Goal: Transaction & Acquisition: Purchase product/service

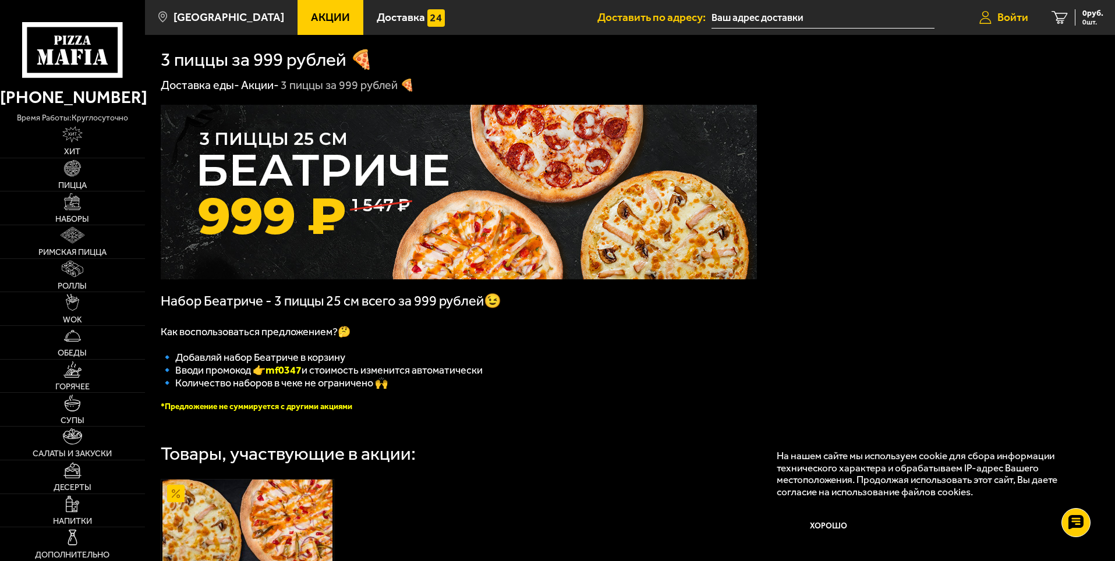
click at [1009, 13] on span "Войти" at bounding box center [1012, 17] width 31 height 11
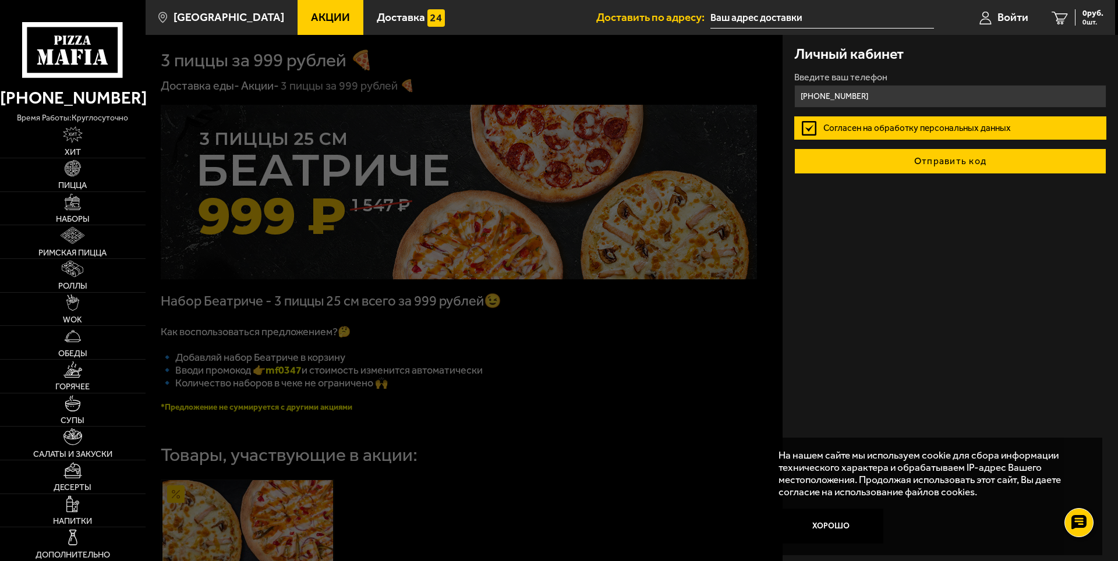
type input "[PHONE_NUMBER]"
click at [953, 163] on button "Отправить код" at bounding box center [950, 161] width 312 height 26
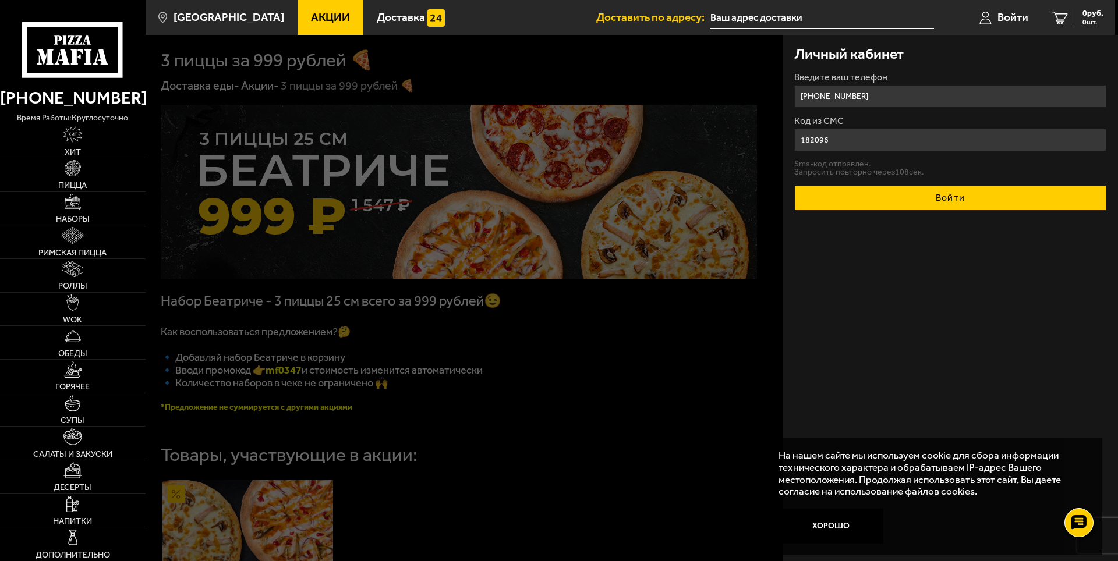
type input "182096"
click at [969, 199] on button "Войти" at bounding box center [950, 198] width 312 height 26
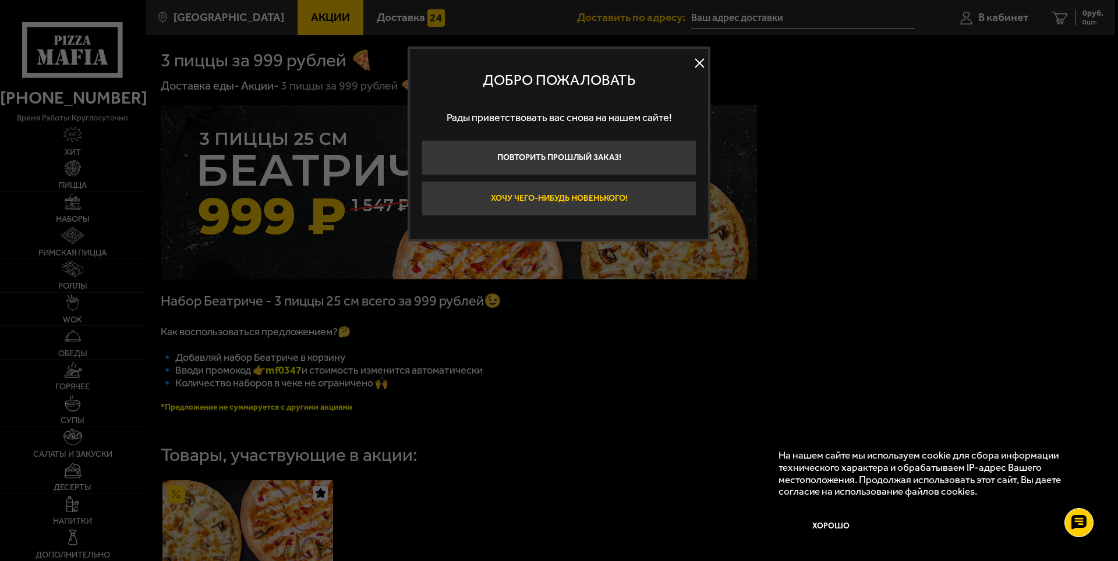
click at [593, 197] on button "Хочу чего-нибудь новенького!" at bounding box center [558, 198] width 275 height 35
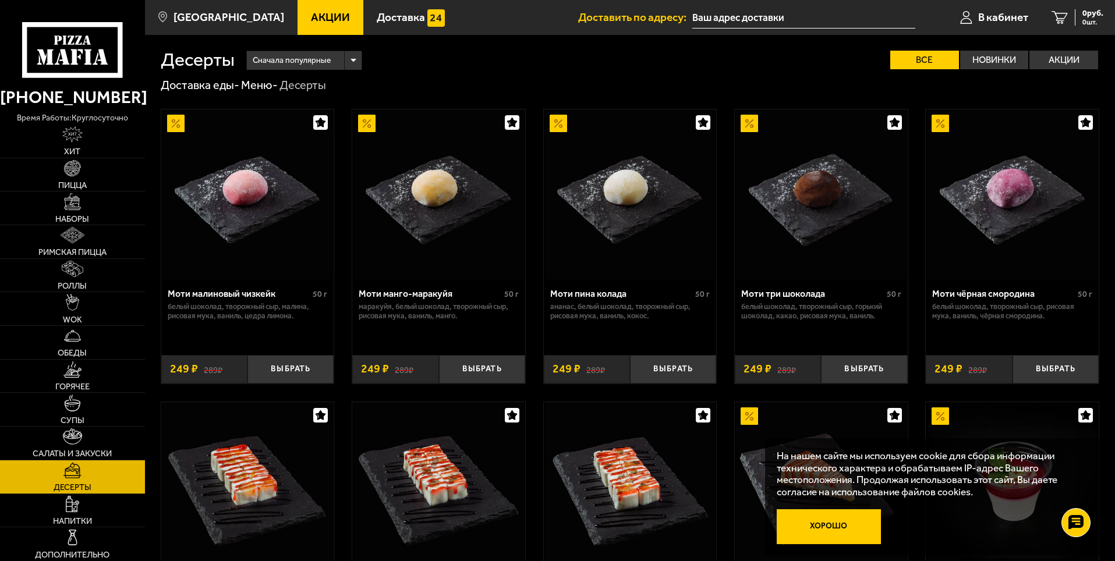
click at [833, 528] on button "Хорошо" at bounding box center [828, 526] width 105 height 35
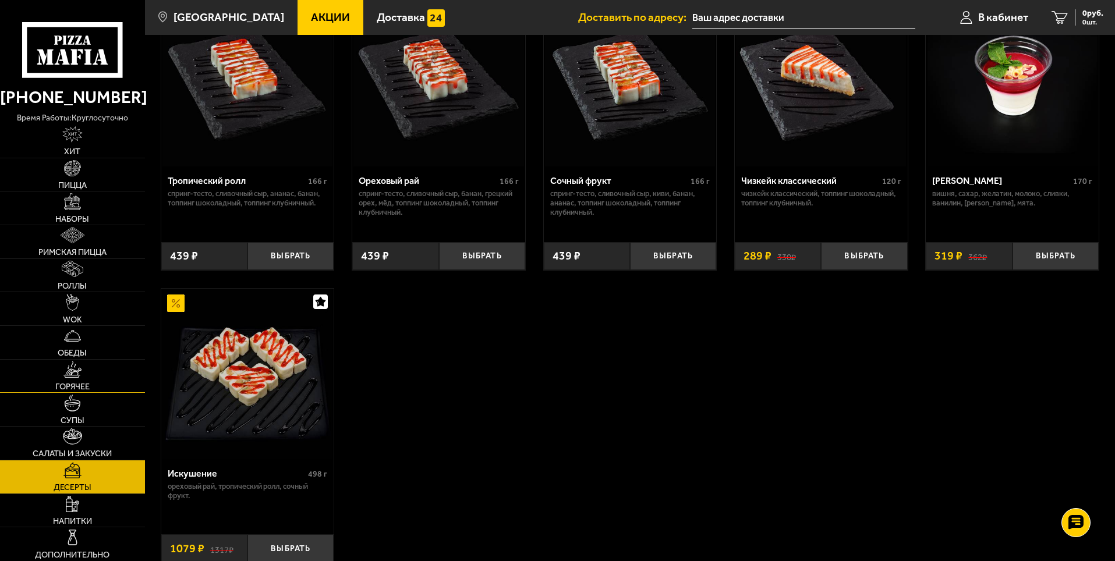
scroll to position [349, 0]
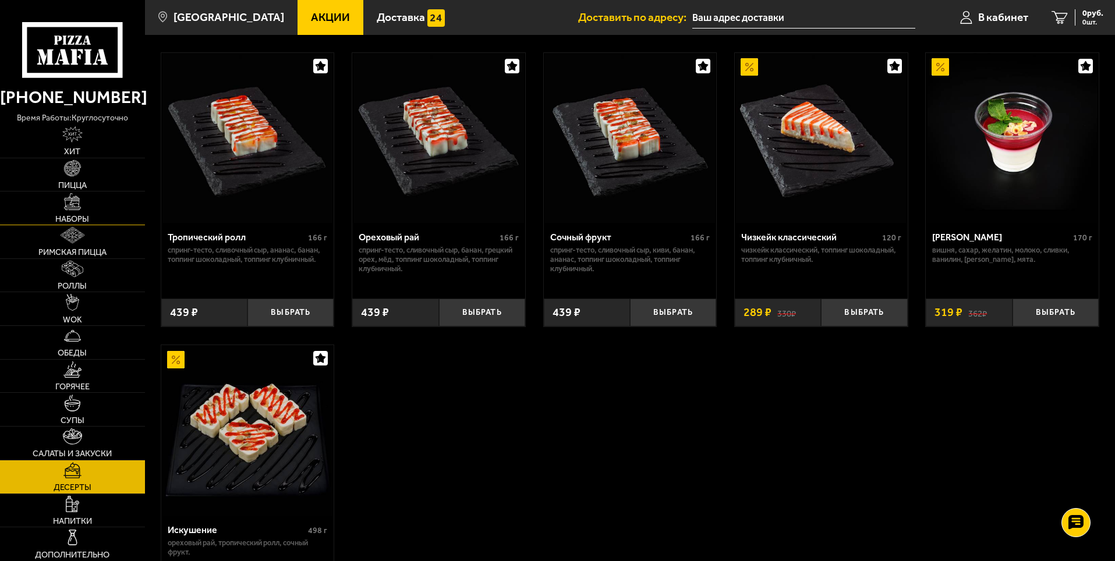
click at [65, 215] on span "Наборы" at bounding box center [72, 219] width 34 height 8
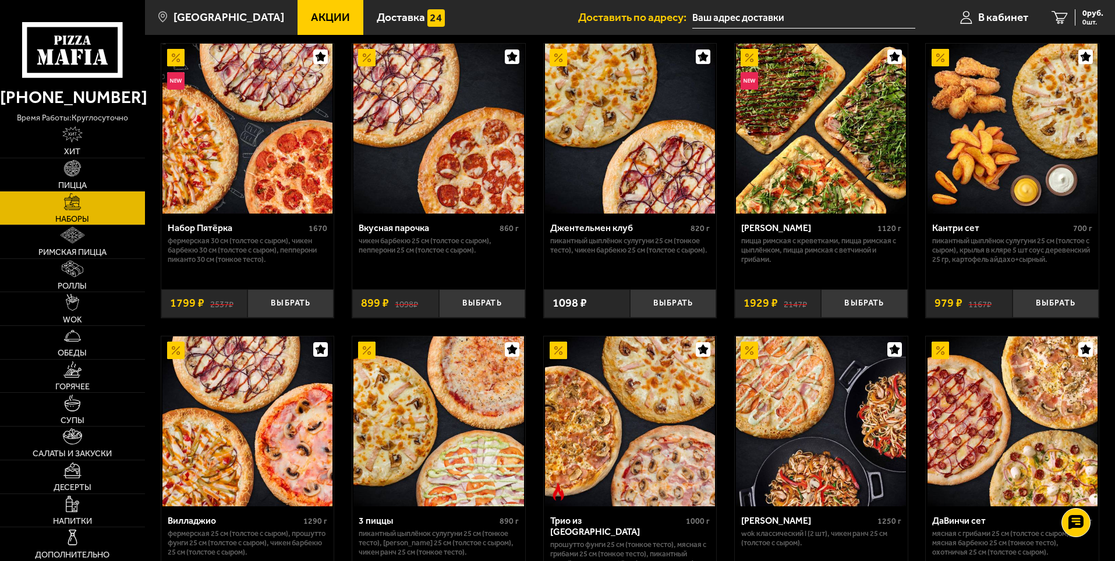
scroll to position [175, 0]
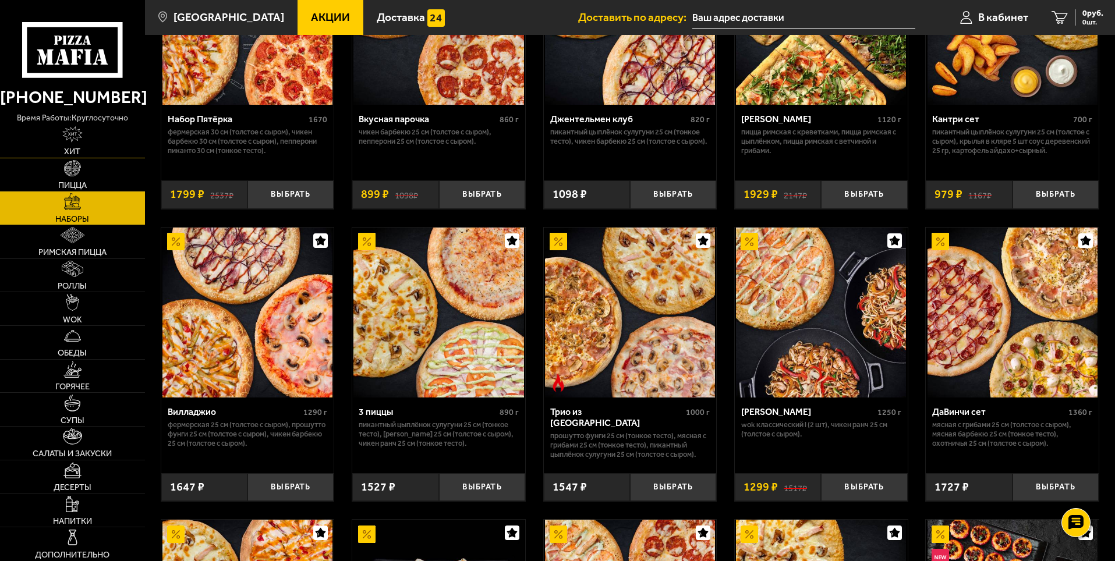
click at [94, 143] on link "Хит" at bounding box center [72, 141] width 145 height 33
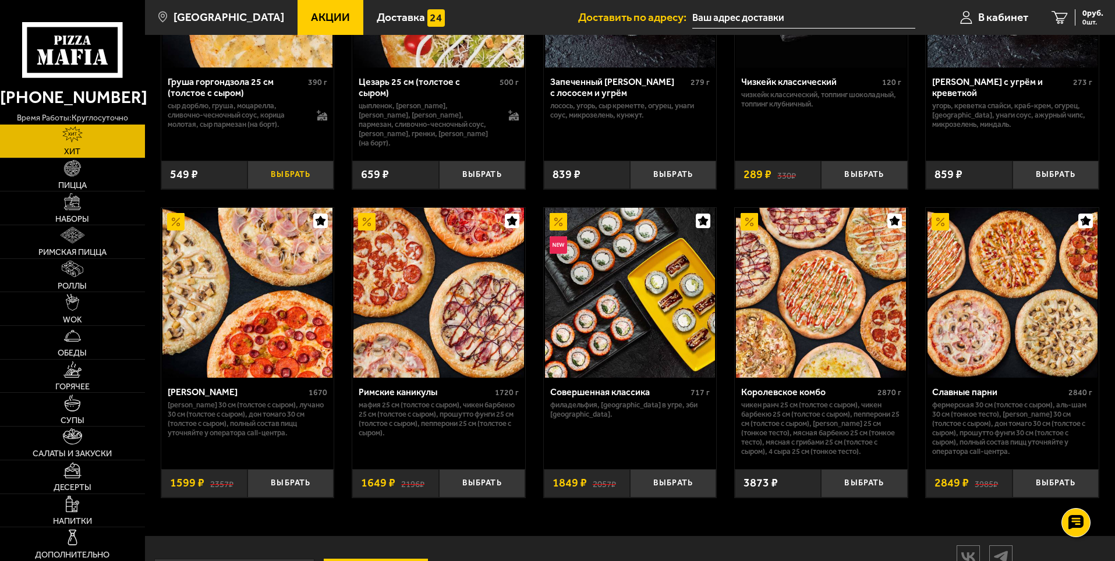
scroll to position [577, 0]
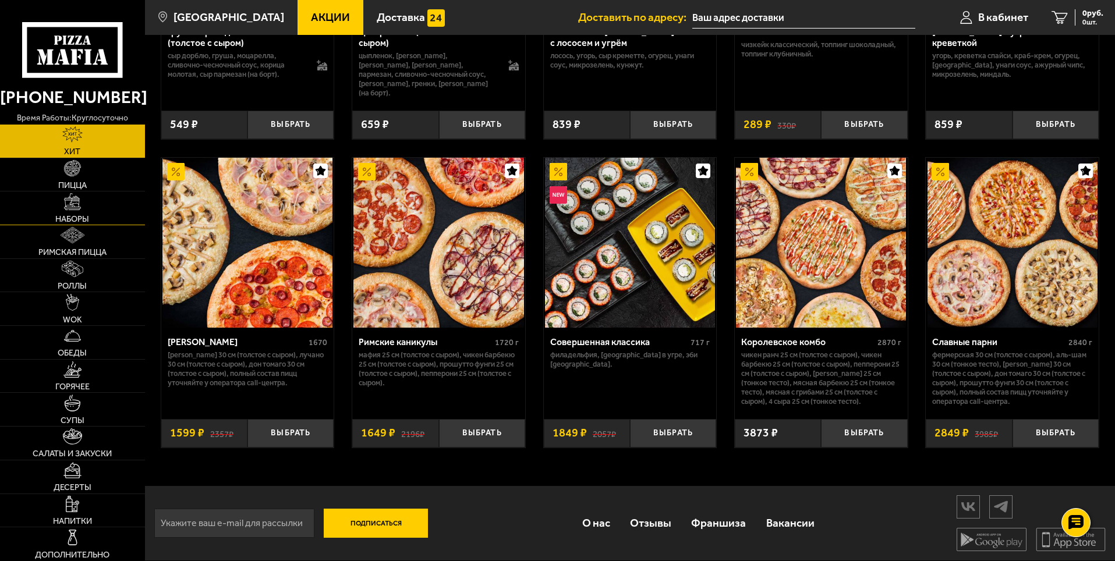
click at [76, 211] on link "Наборы" at bounding box center [72, 207] width 145 height 33
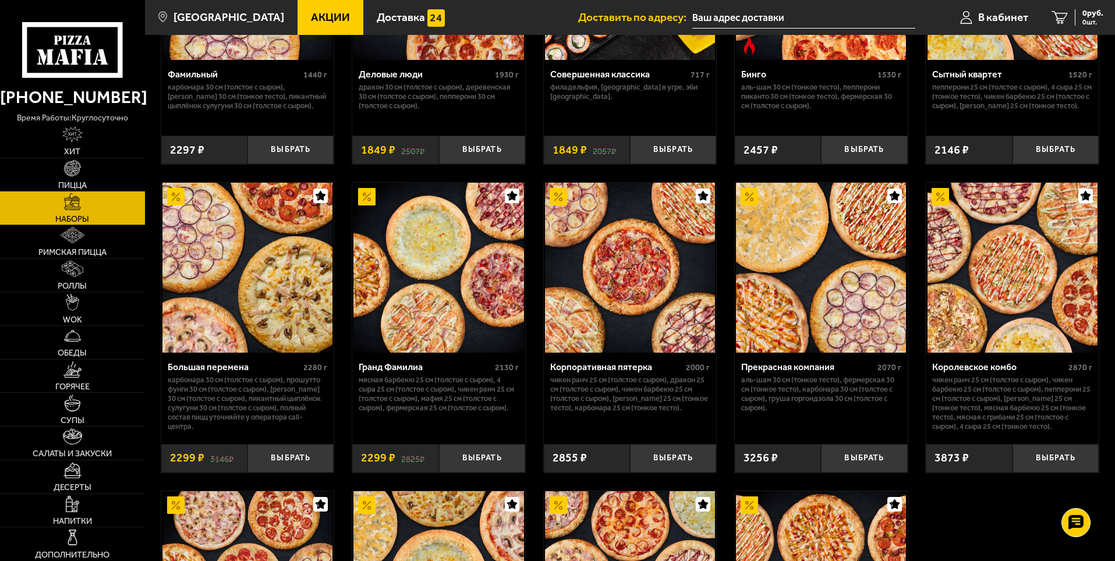
scroll to position [1397, 0]
